Goal: Transaction & Acquisition: Subscribe to service/newsletter

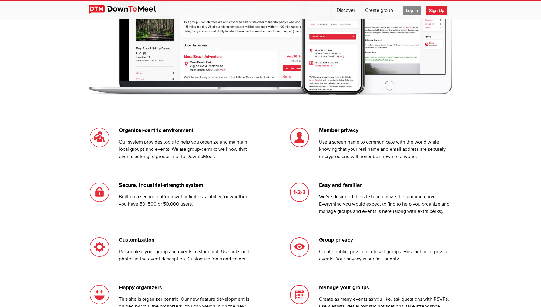
scroll to position [520, 0]
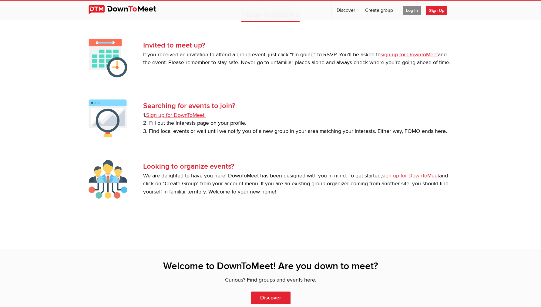
scroll to position [1288, 0]
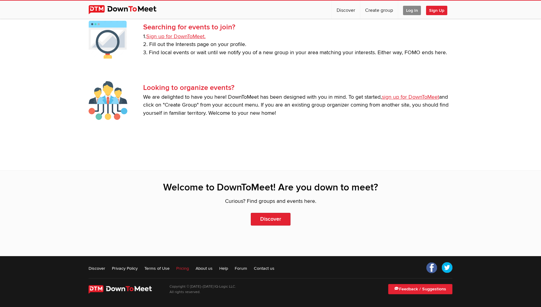
click at [183, 268] on link "Pricing" at bounding box center [182, 269] width 13 height 6
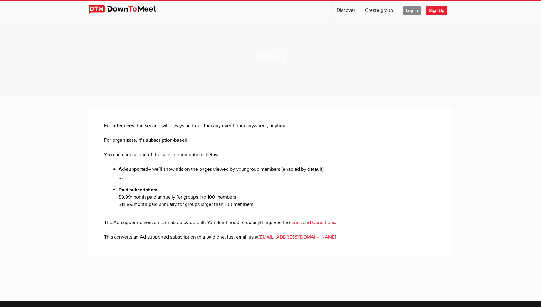
drag, startPoint x: 120, startPoint y: 198, endPoint x: 268, endPoint y: 198, distance: 148.3
click at [268, 198] on li "Paid subscription: $9.99/month paid annually for groups 1 to 100 members $14.99…" at bounding box center [278, 202] width 318 height 33
click at [406, 204] on li "Paid subscription: $9.99/month paid annually for groups 1 to 100 members $14.99…" at bounding box center [278, 202] width 318 height 33
